Goal: Check status: Check status

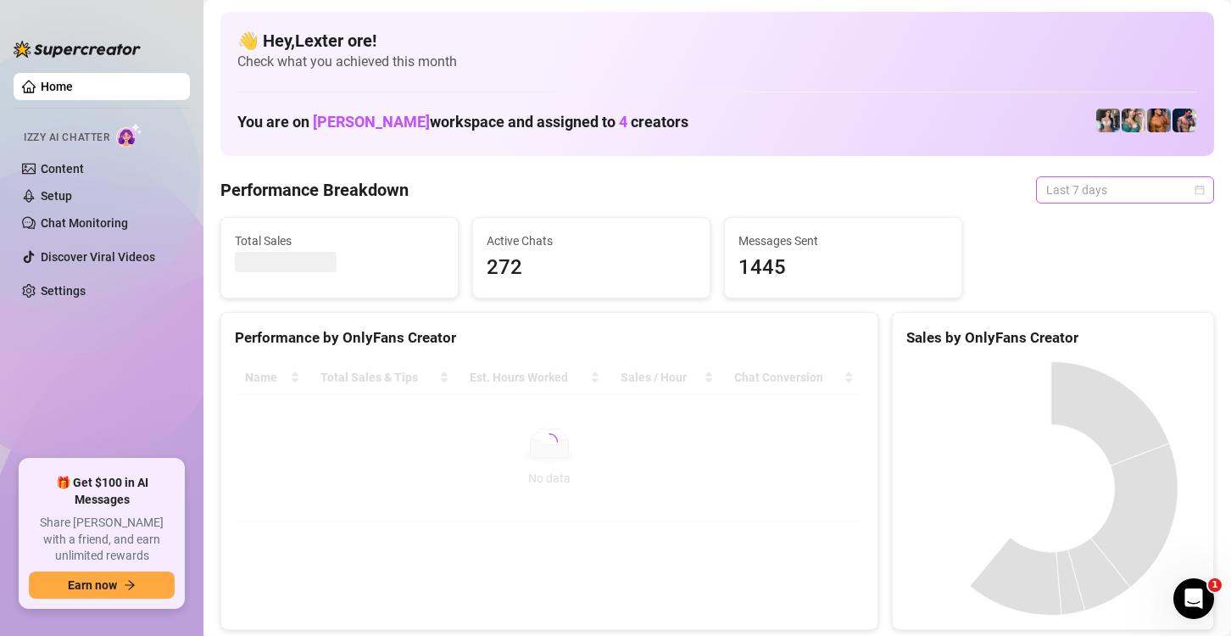
click at [1176, 193] on span "Last 7 days" at bounding box center [1125, 189] width 158 height 25
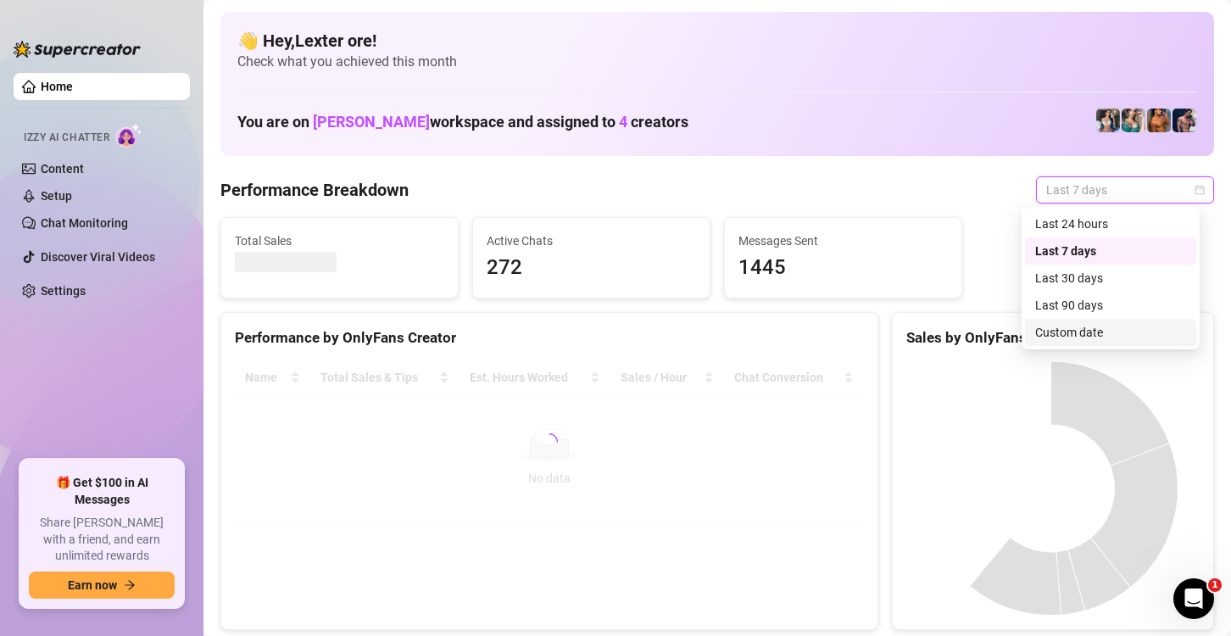
click at [1087, 343] on div "Custom date" at bounding box center [1110, 332] width 171 height 27
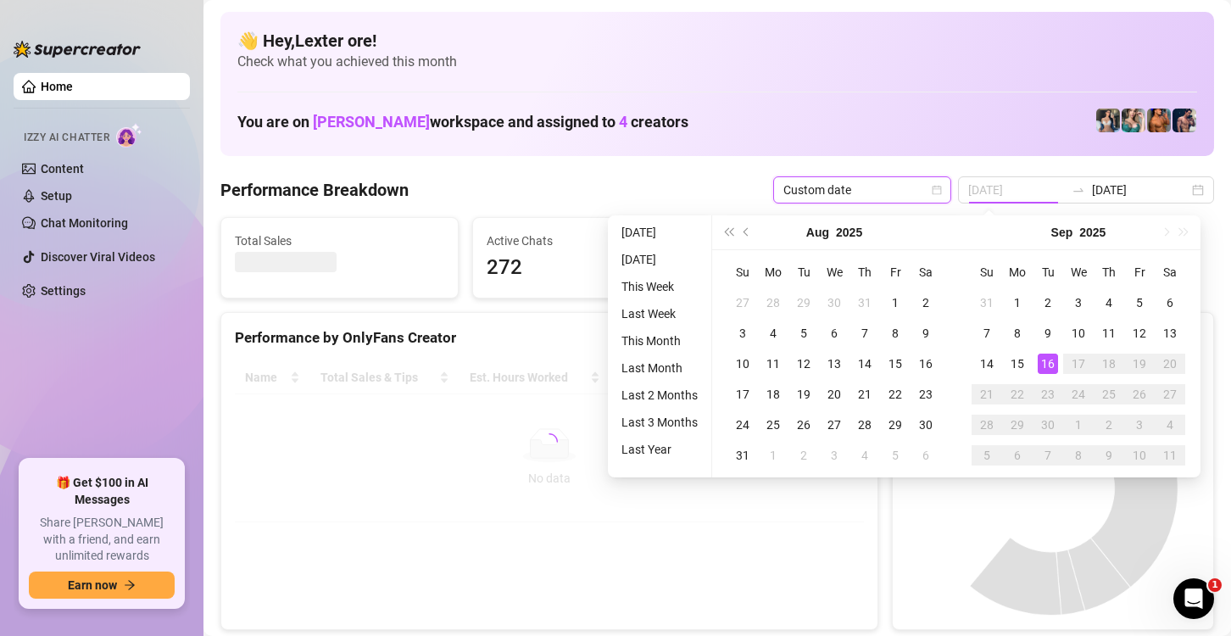
click at [1048, 364] on div "16" at bounding box center [1048, 364] width 20 height 20
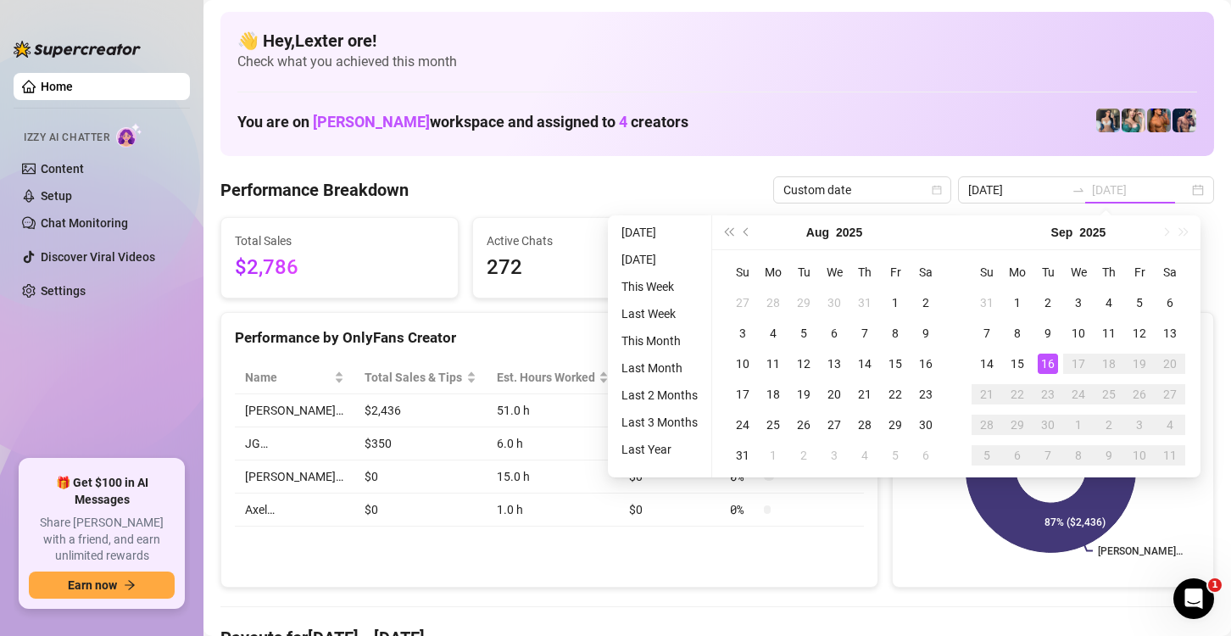
click at [1049, 363] on div "16" at bounding box center [1048, 364] width 20 height 20
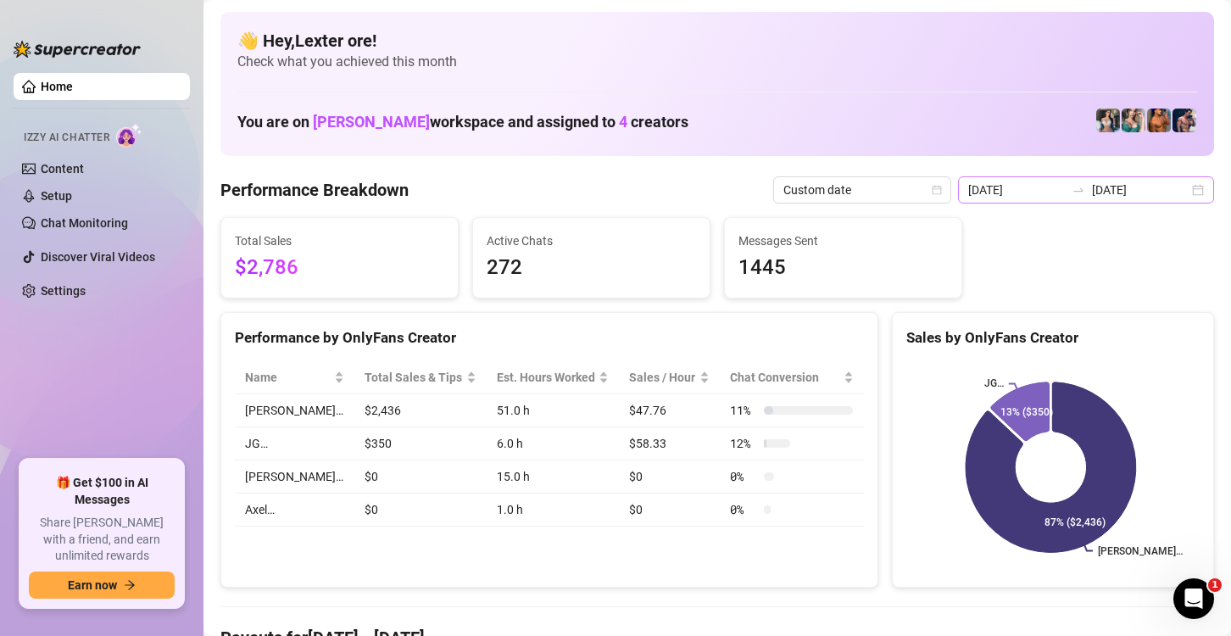
click at [1178, 187] on div "[DATE] [DATE]" at bounding box center [1086, 189] width 256 height 27
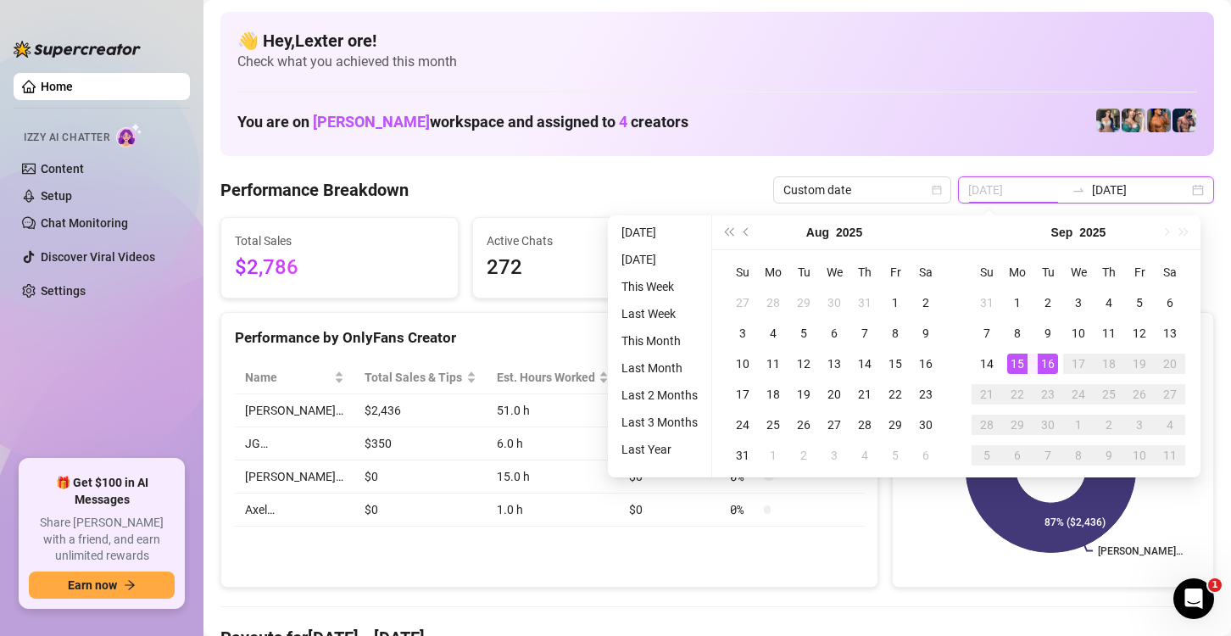
type input "[DATE]"
click at [1051, 357] on div "16" at bounding box center [1048, 364] width 20 height 20
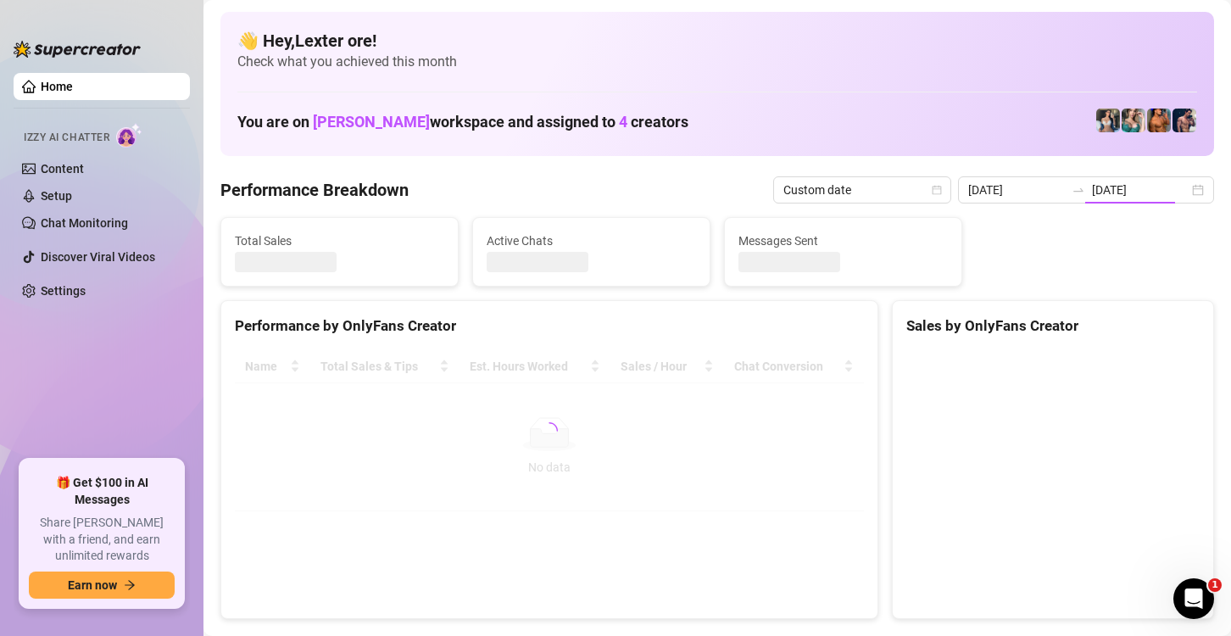
type input "[DATE]"
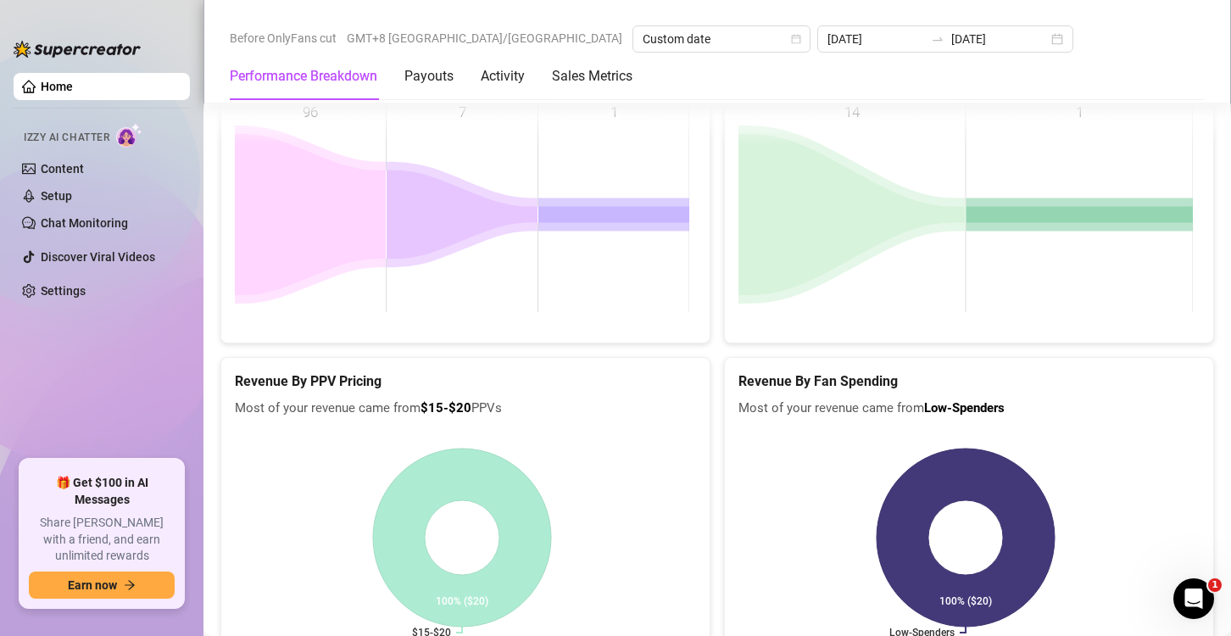
scroll to position [2261, 0]
